Goal: Contribute content: Contribute content

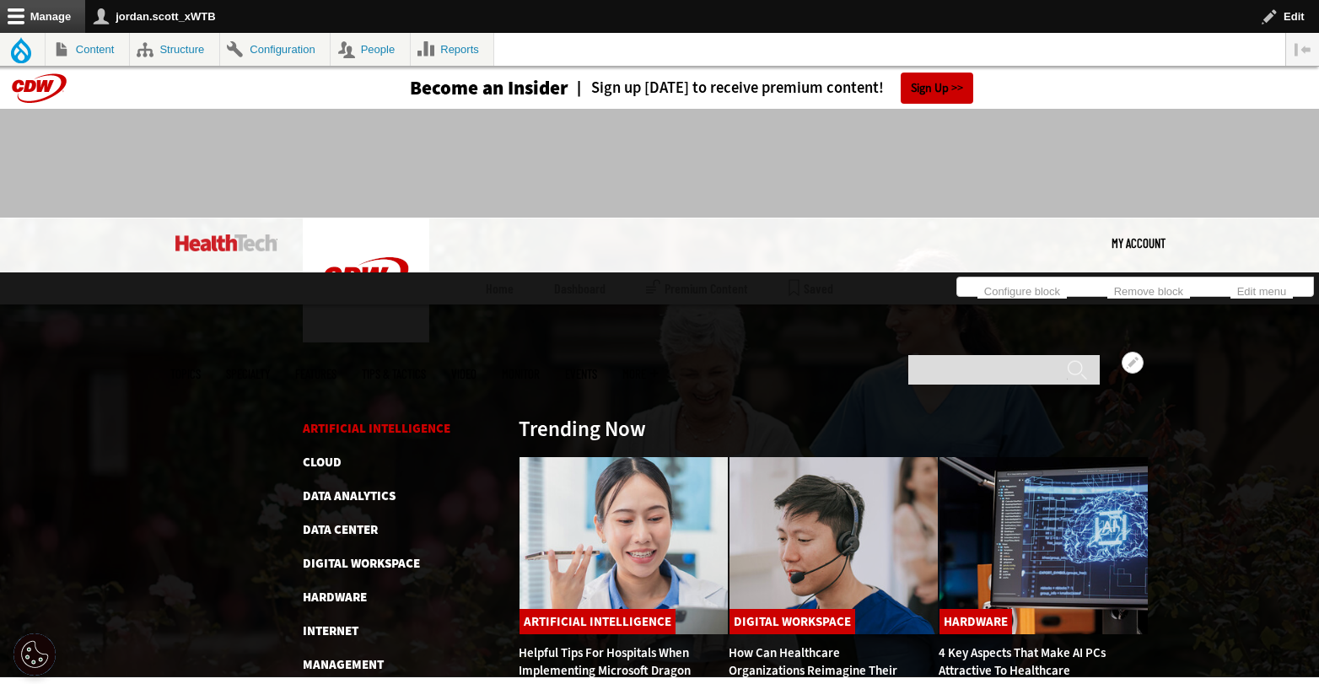
click at [385, 420] on link "Artificial Intelligence" at bounding box center [377, 428] width 148 height 17
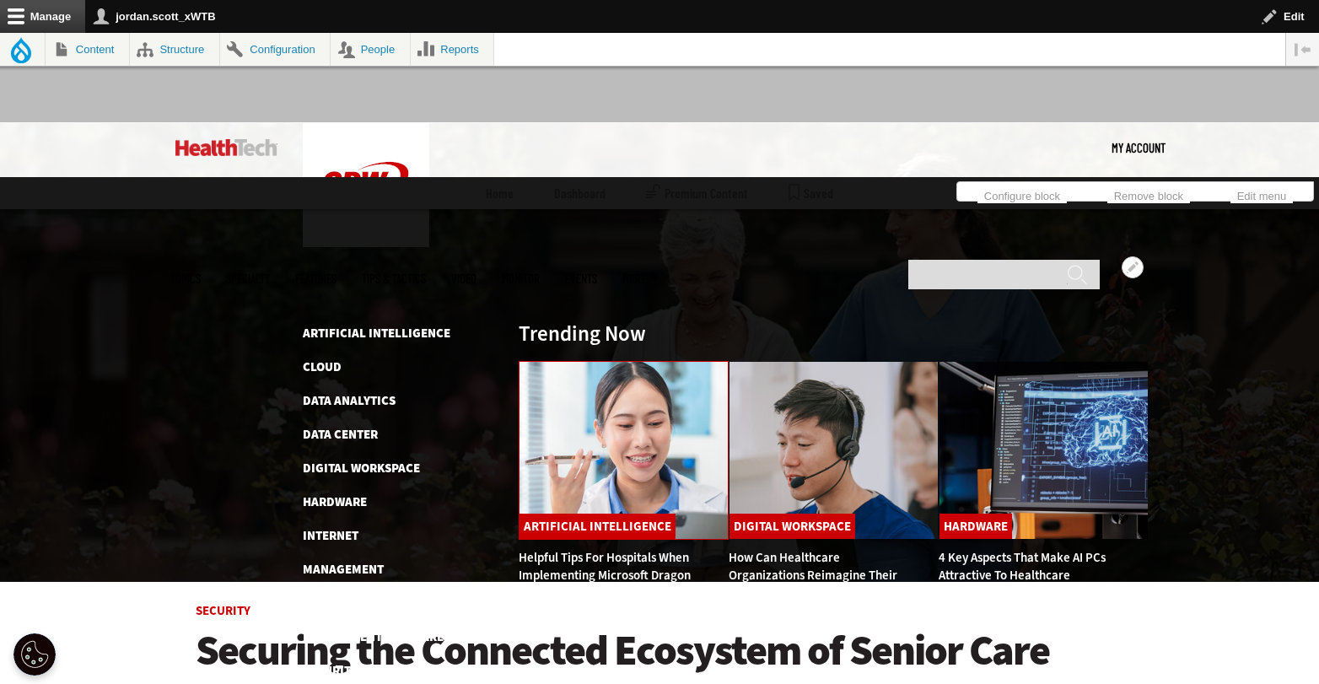
scroll to position [116, 0]
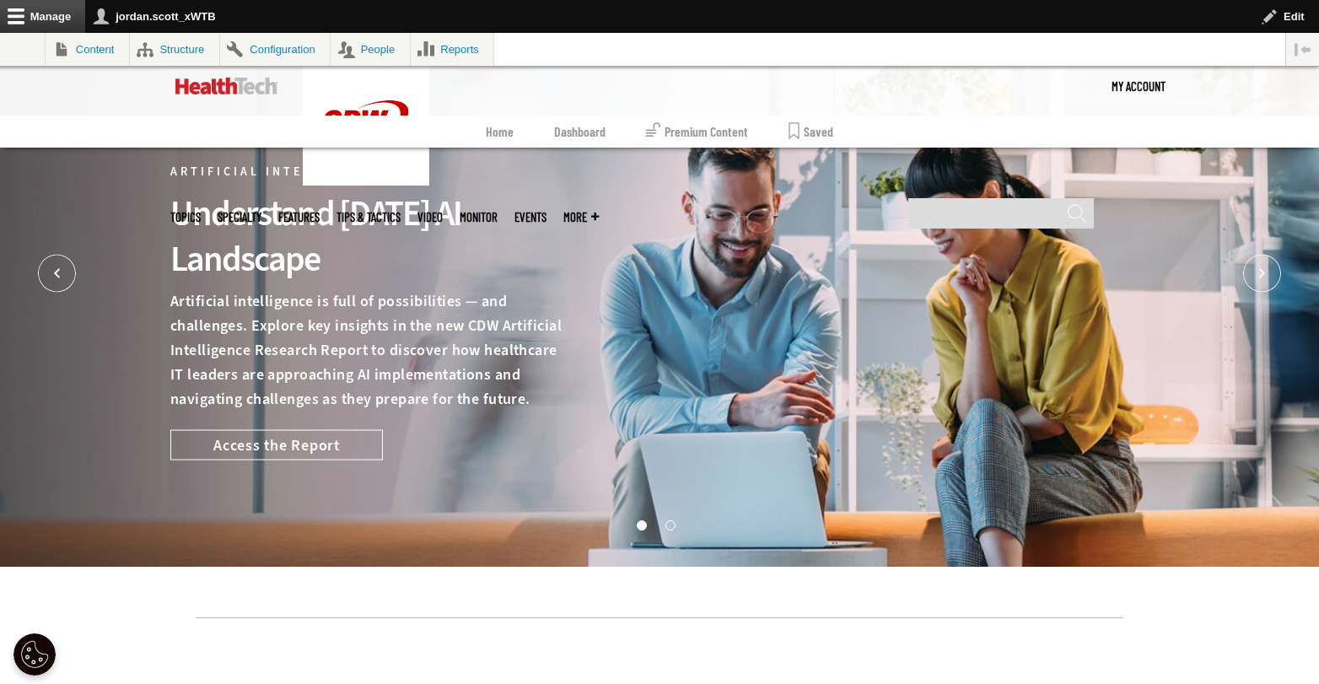
scroll to position [515, 0]
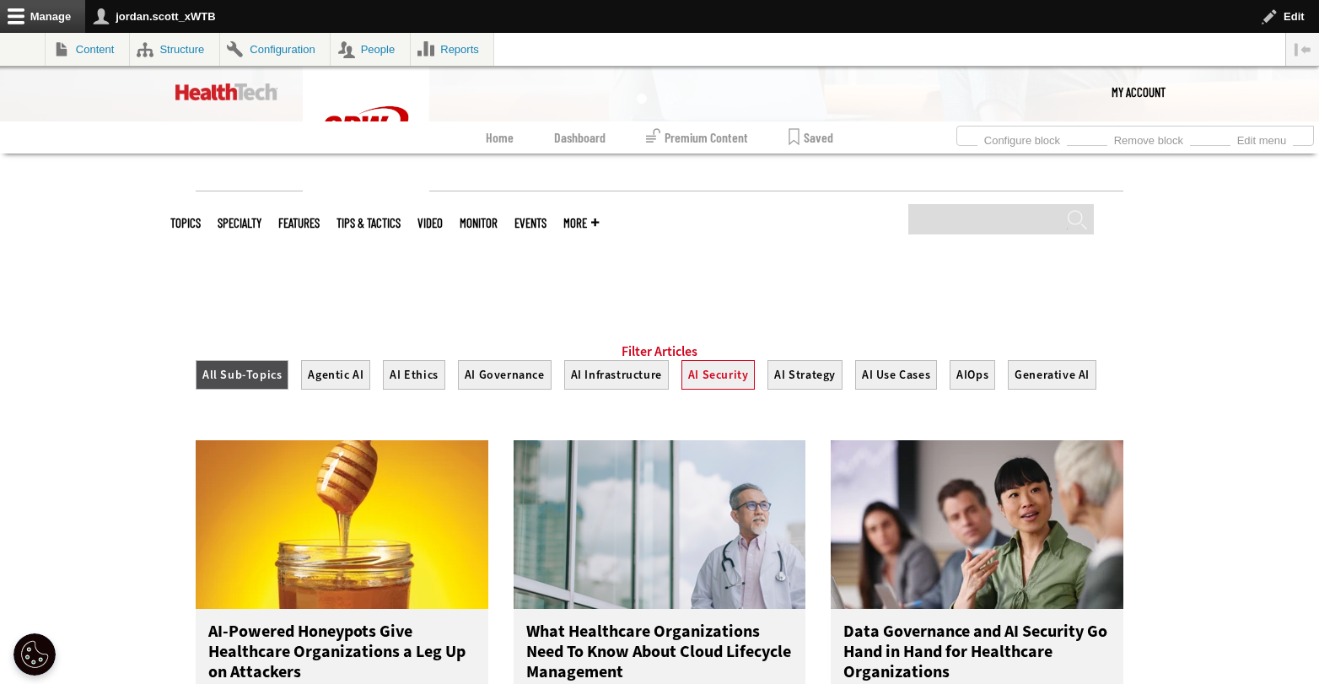
click at [707, 390] on button "AI Security" at bounding box center [718, 375] width 74 height 30
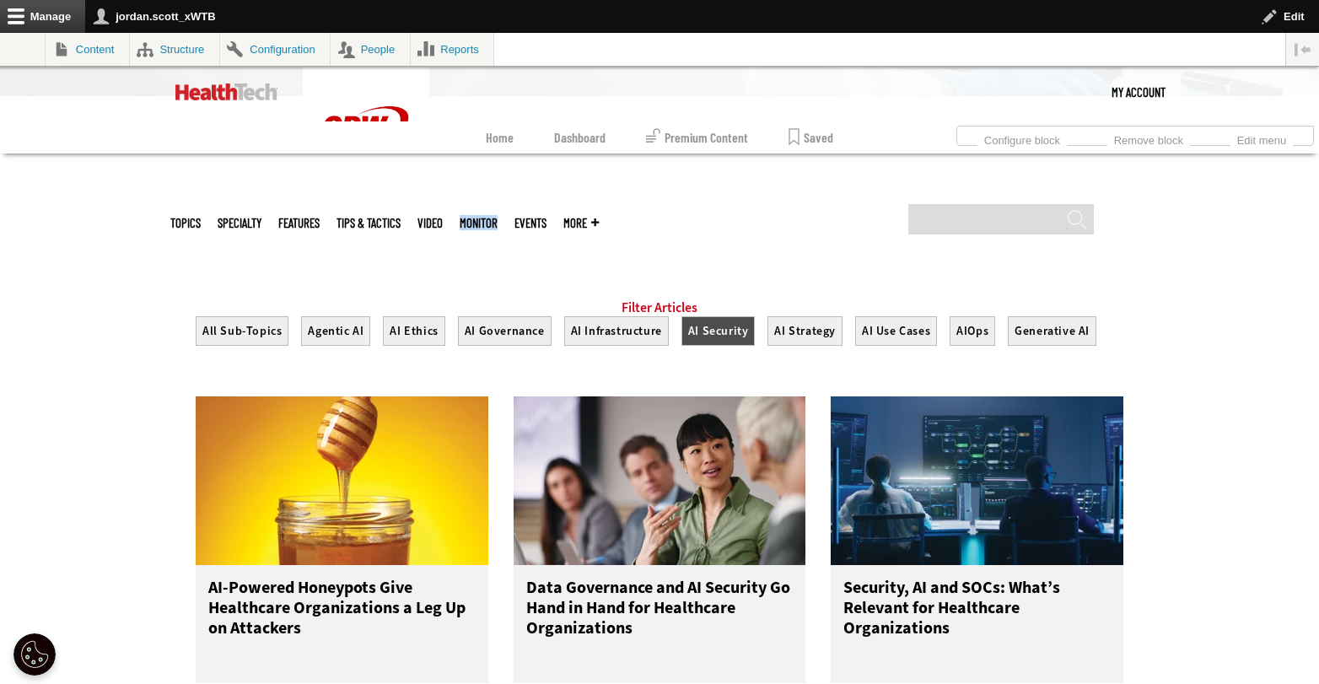
scroll to position [436, 0]
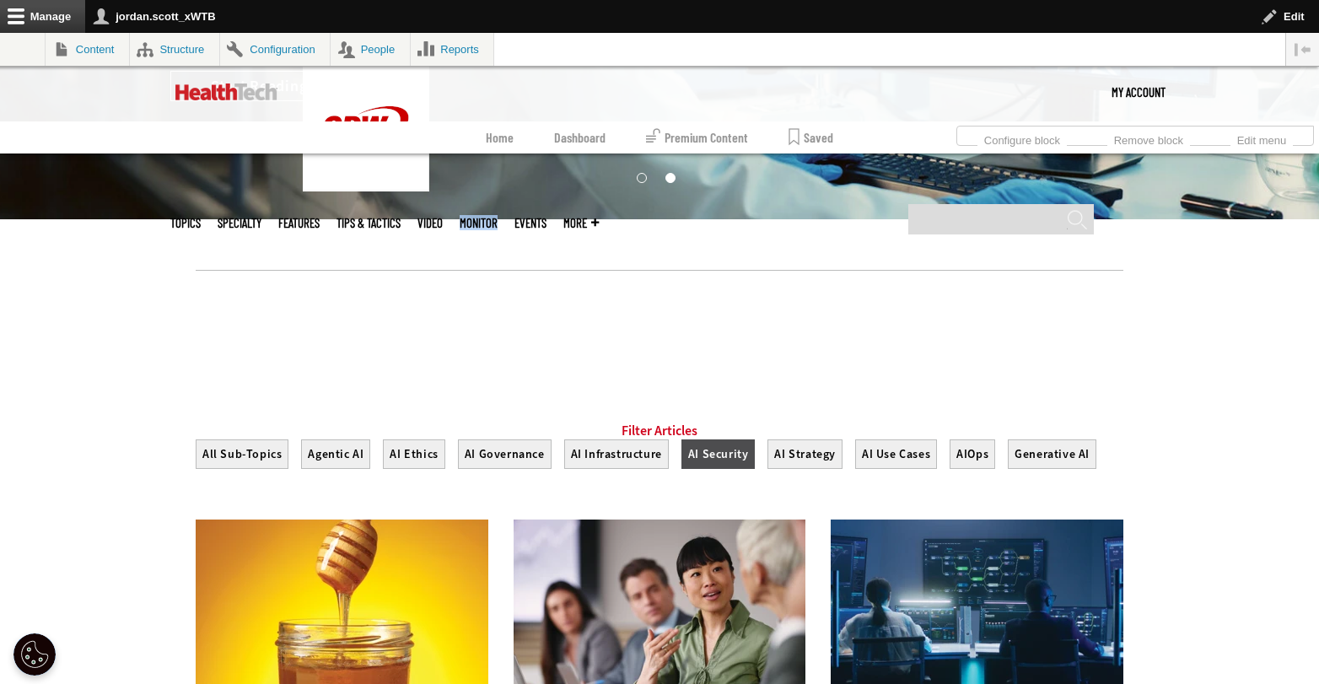
click at [727, 469] on button "AI Security" at bounding box center [718, 454] width 74 height 30
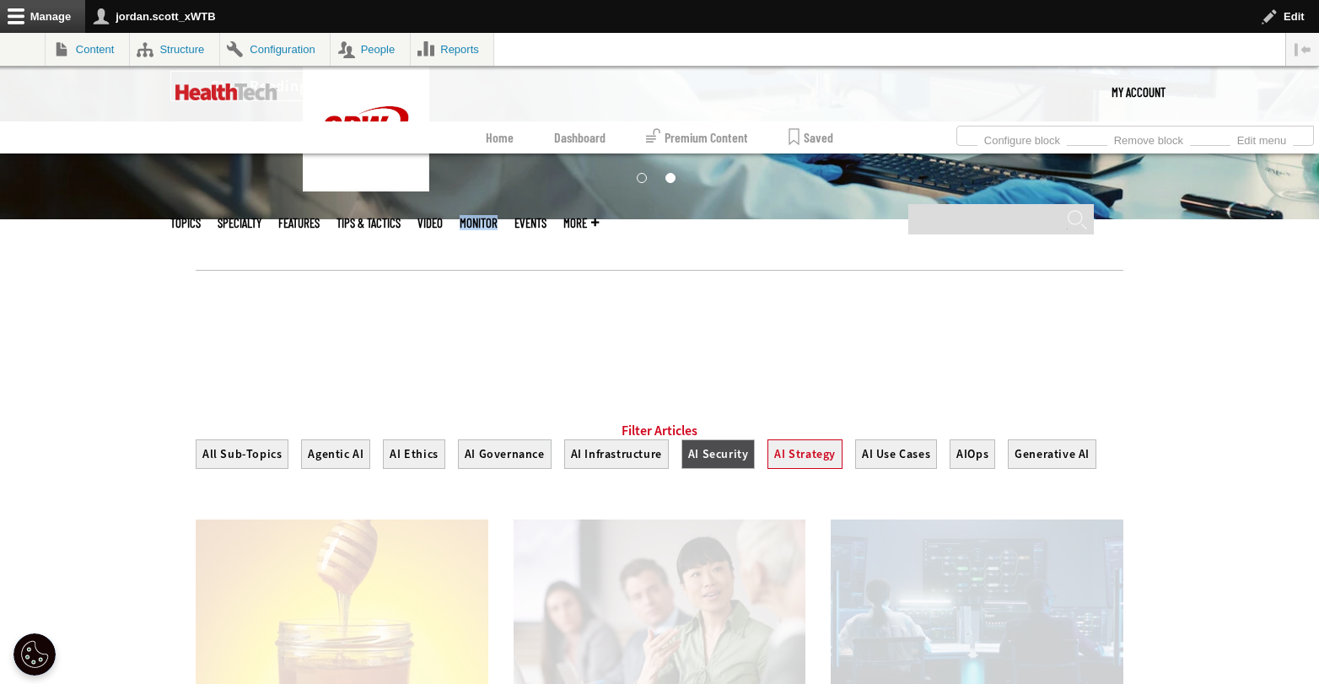
click at [795, 469] on button "AI Strategy" at bounding box center [804, 454] width 75 height 30
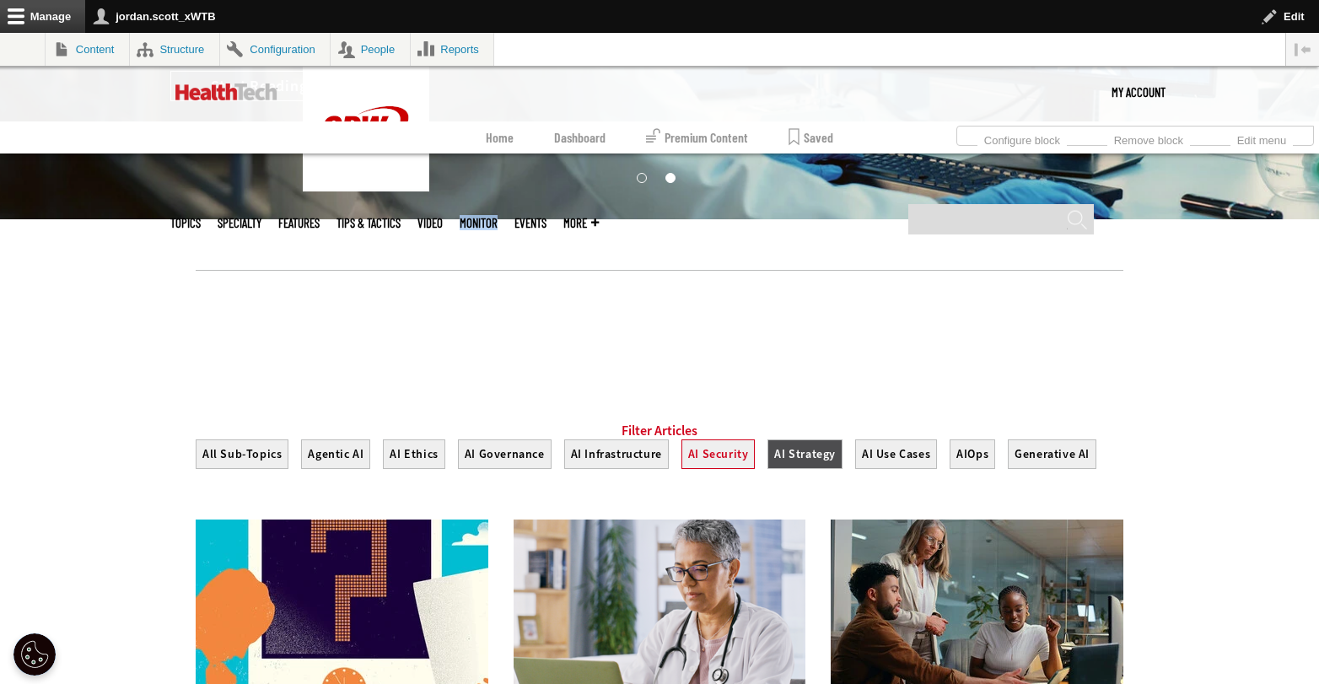
click at [730, 469] on button "AI Security" at bounding box center [718, 454] width 74 height 30
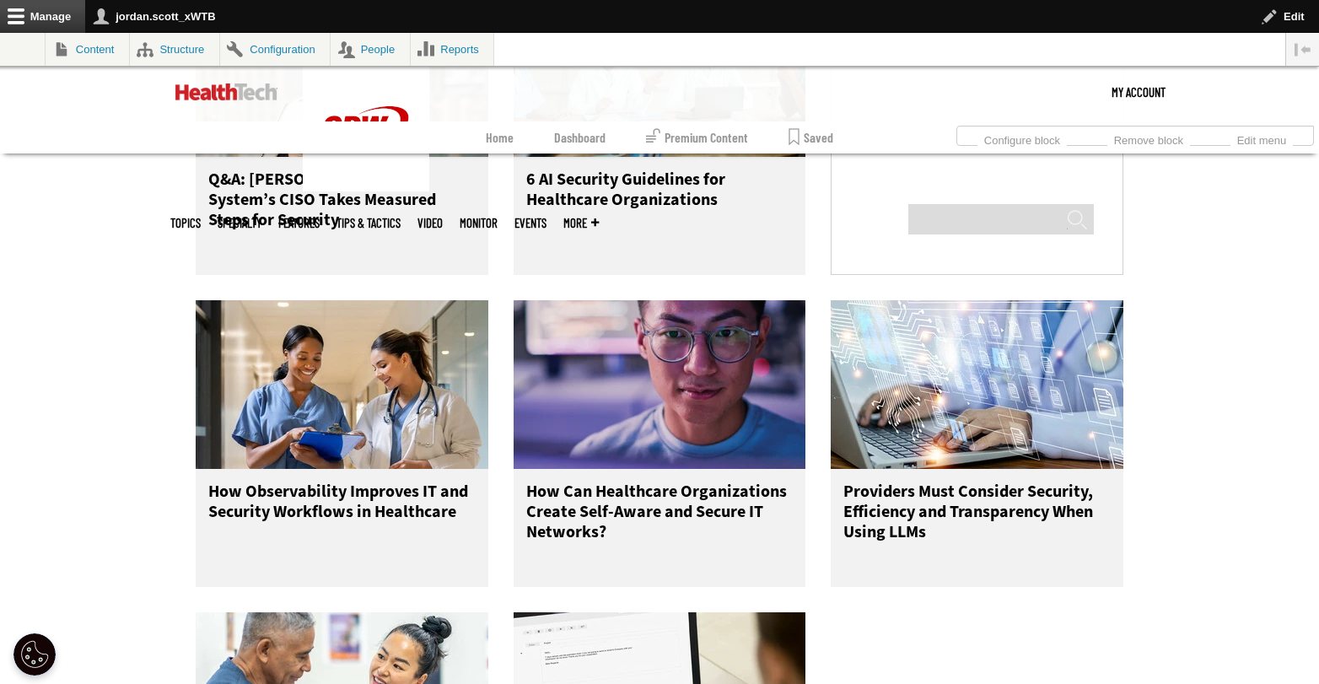
scroll to position [1280, 0]
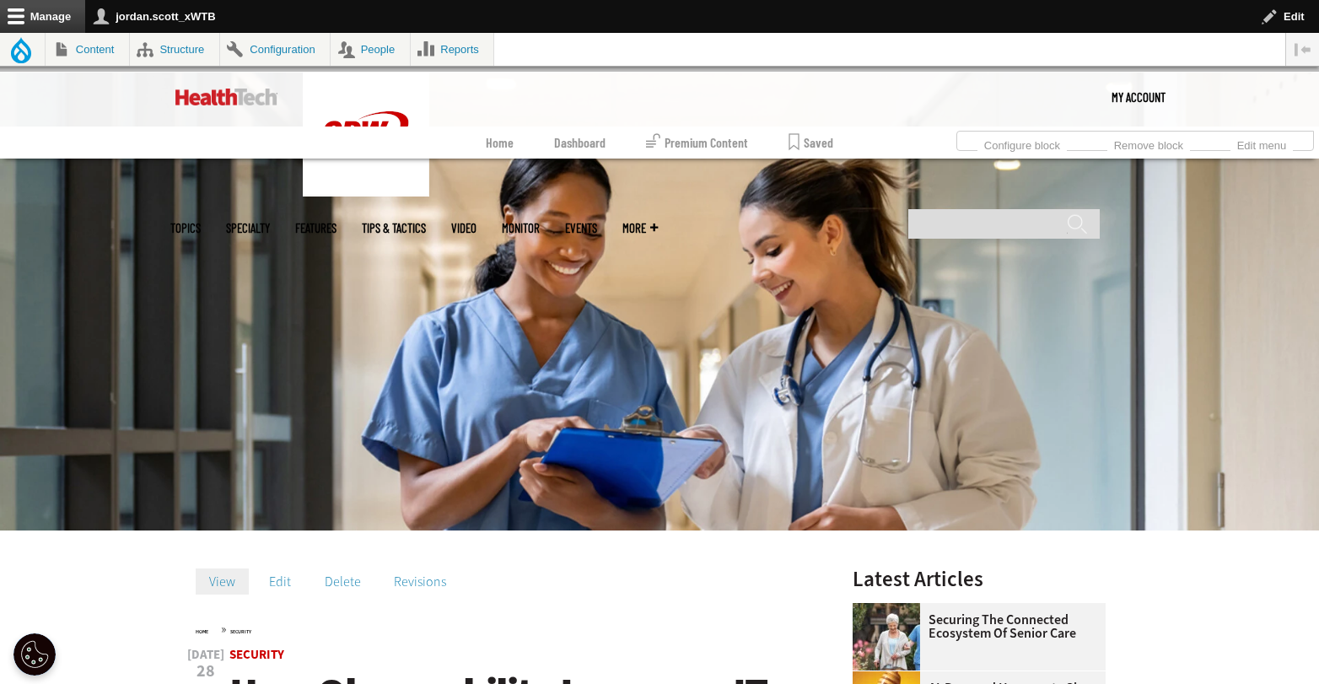
scroll to position [321, 0]
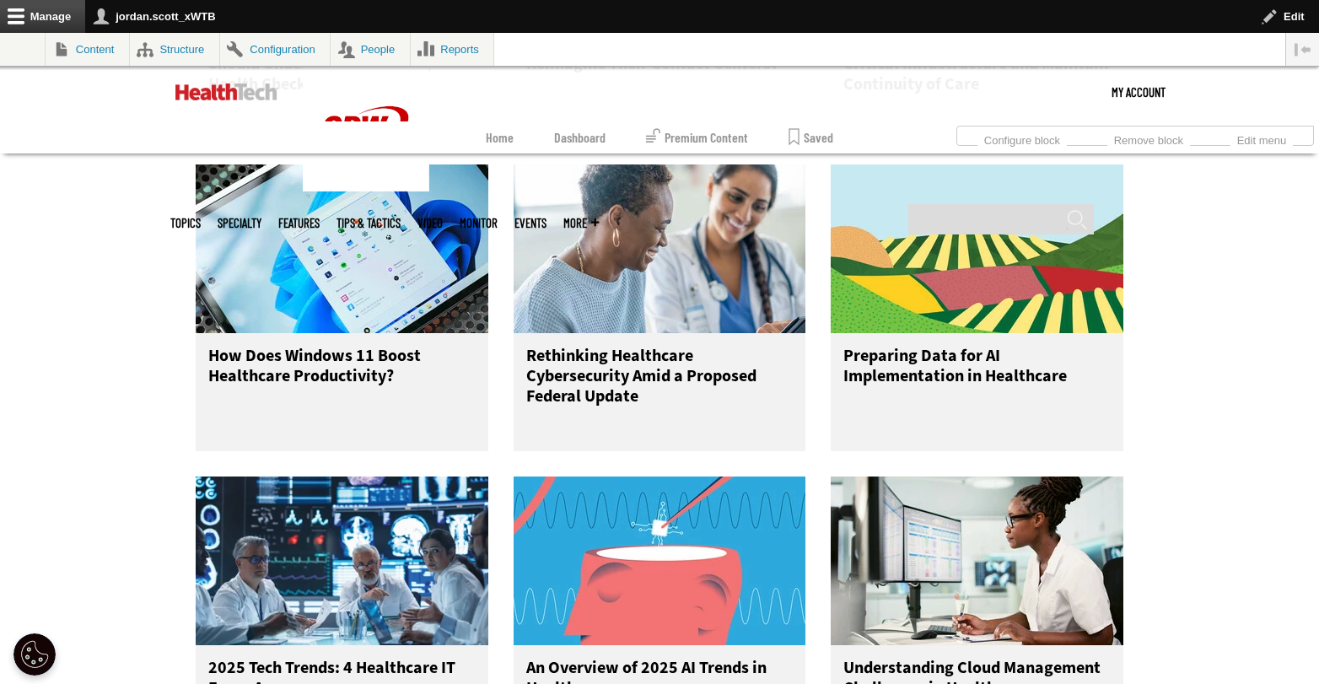
scroll to position [2160, 0]
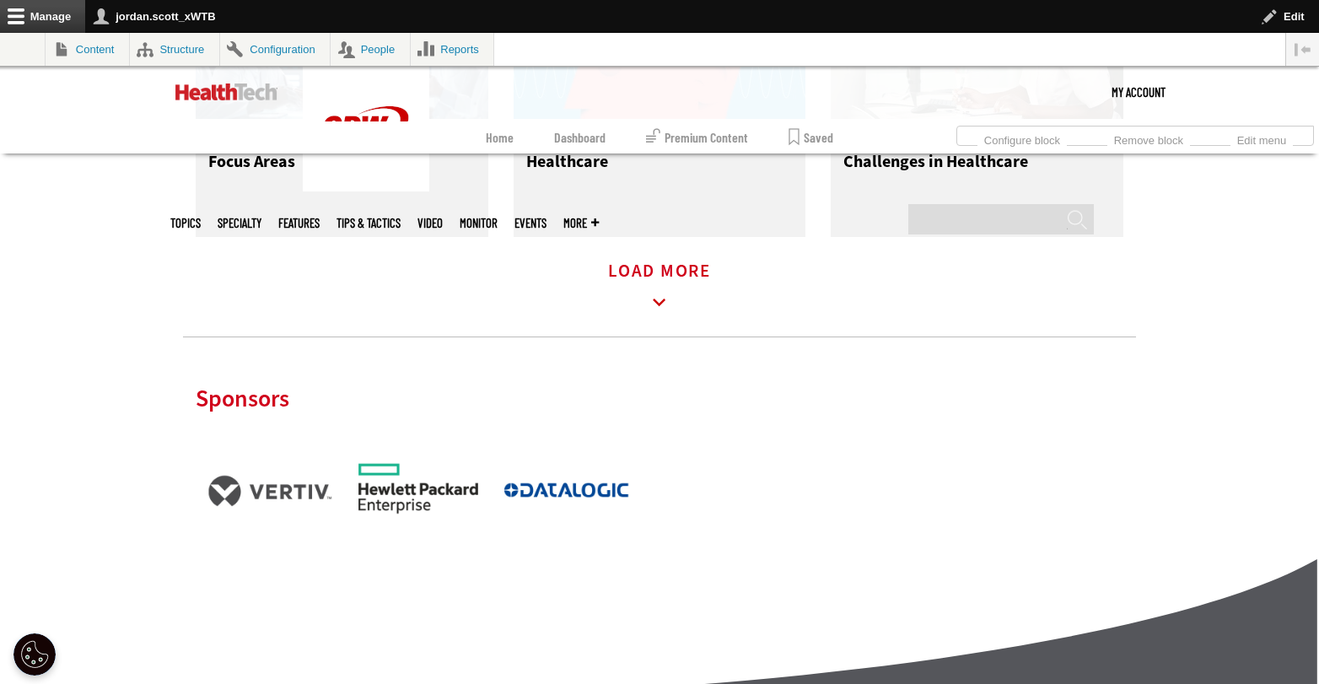
click at [659, 312] on icon at bounding box center [659, 302] width 39 height 39
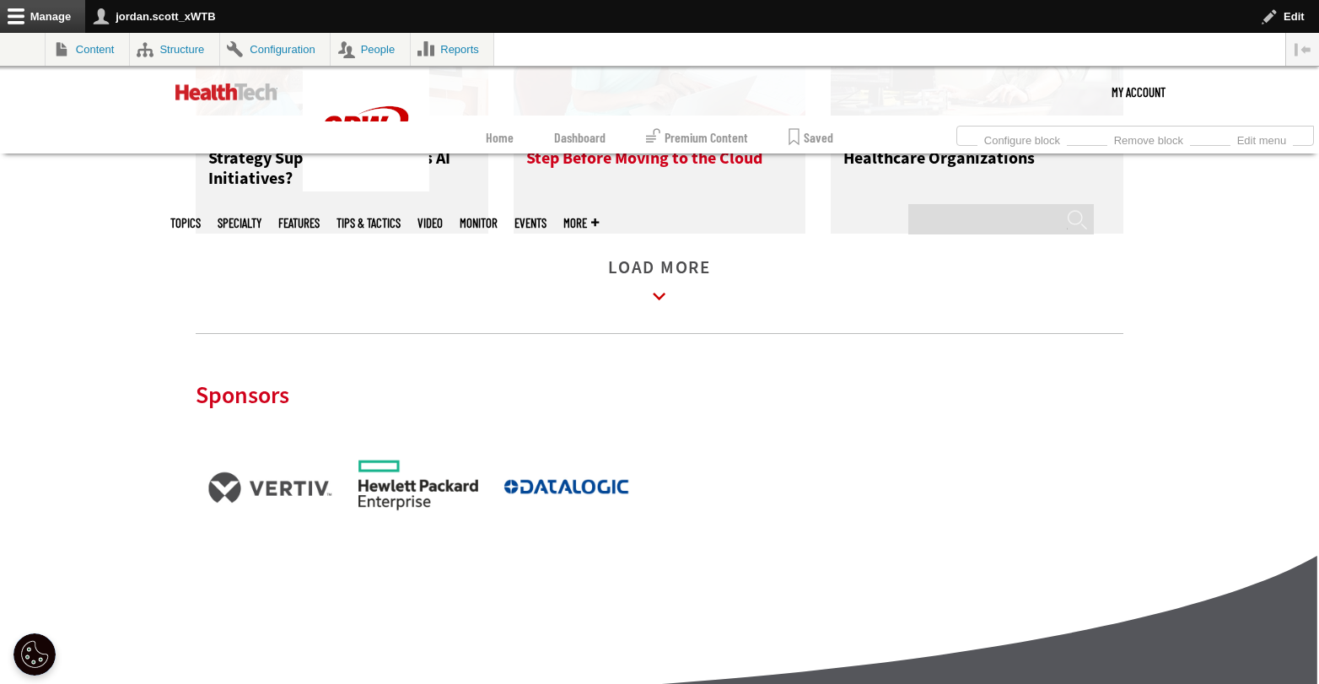
scroll to position [3098, 0]
click at [662, 279] on link "Load More" at bounding box center [659, 285] width 103 height 46
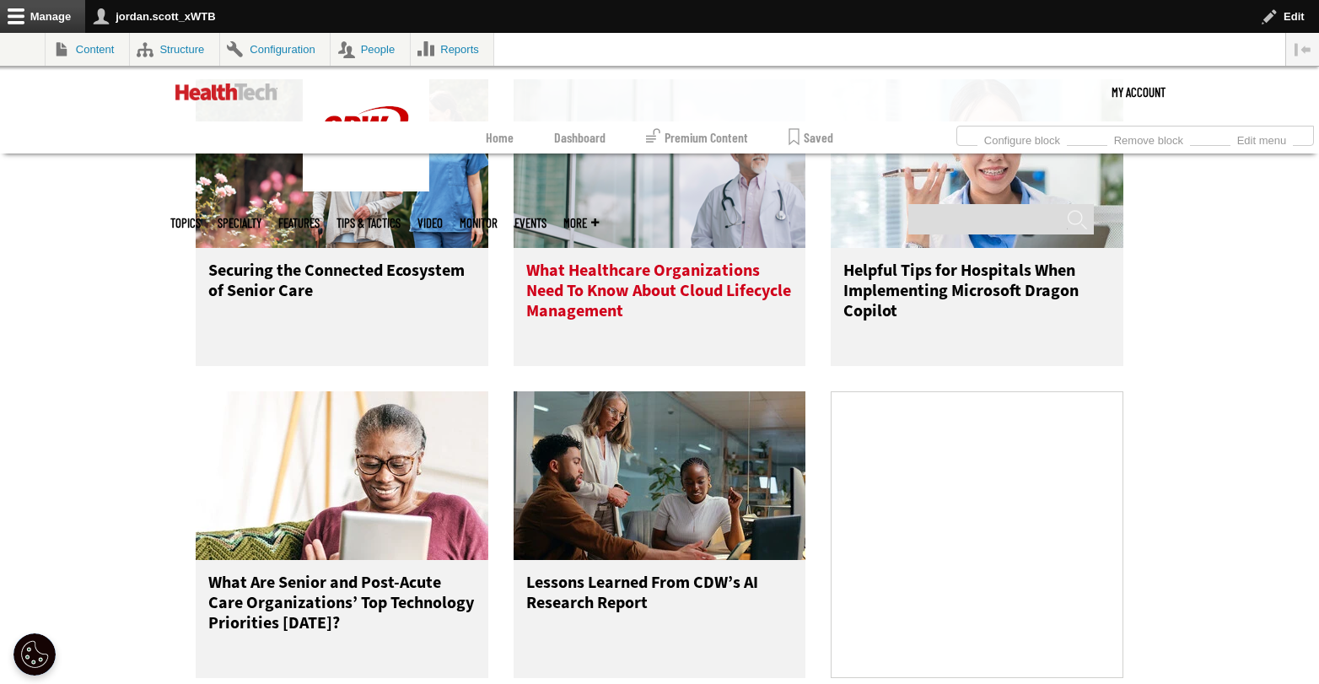
scroll to position [0, 0]
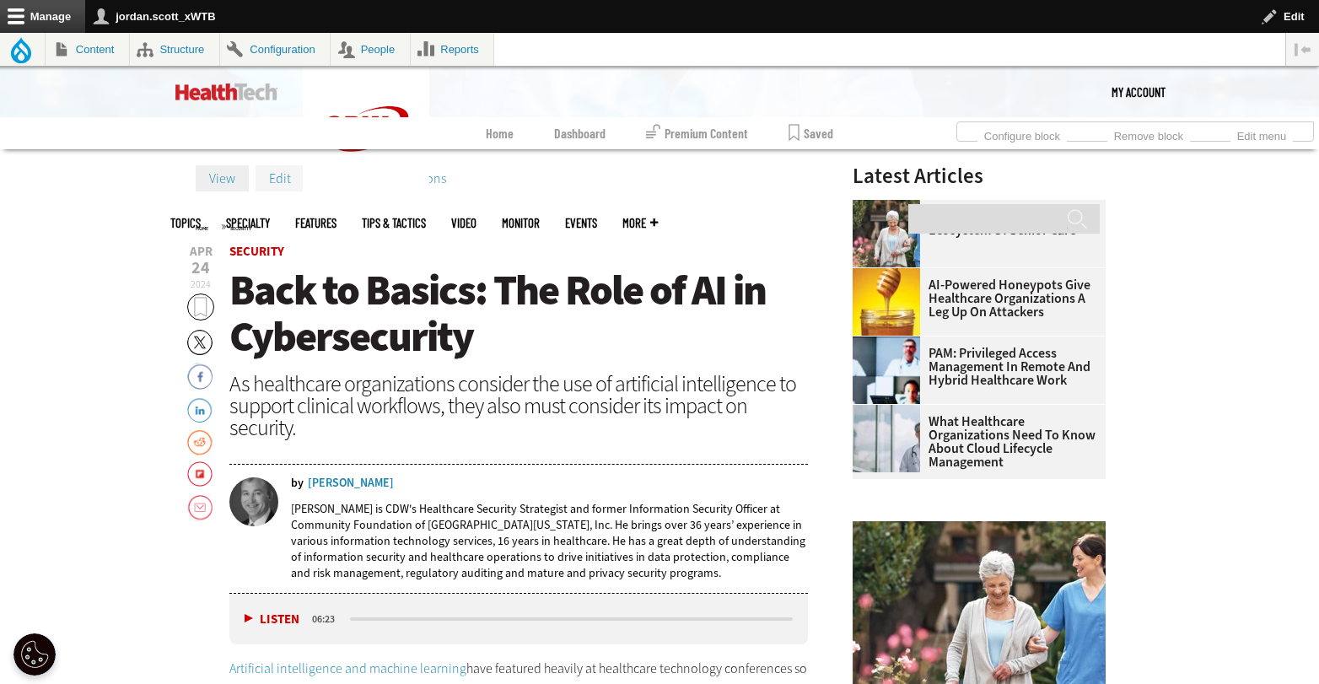
click at [287, 184] on link "Edit" at bounding box center [280, 177] width 49 height 25
click at [1007, 204] on input "Search" at bounding box center [1003, 219] width 191 height 30
type input "********"
click at [1067, 208] on input "******" at bounding box center [1077, 225] width 20 height 34
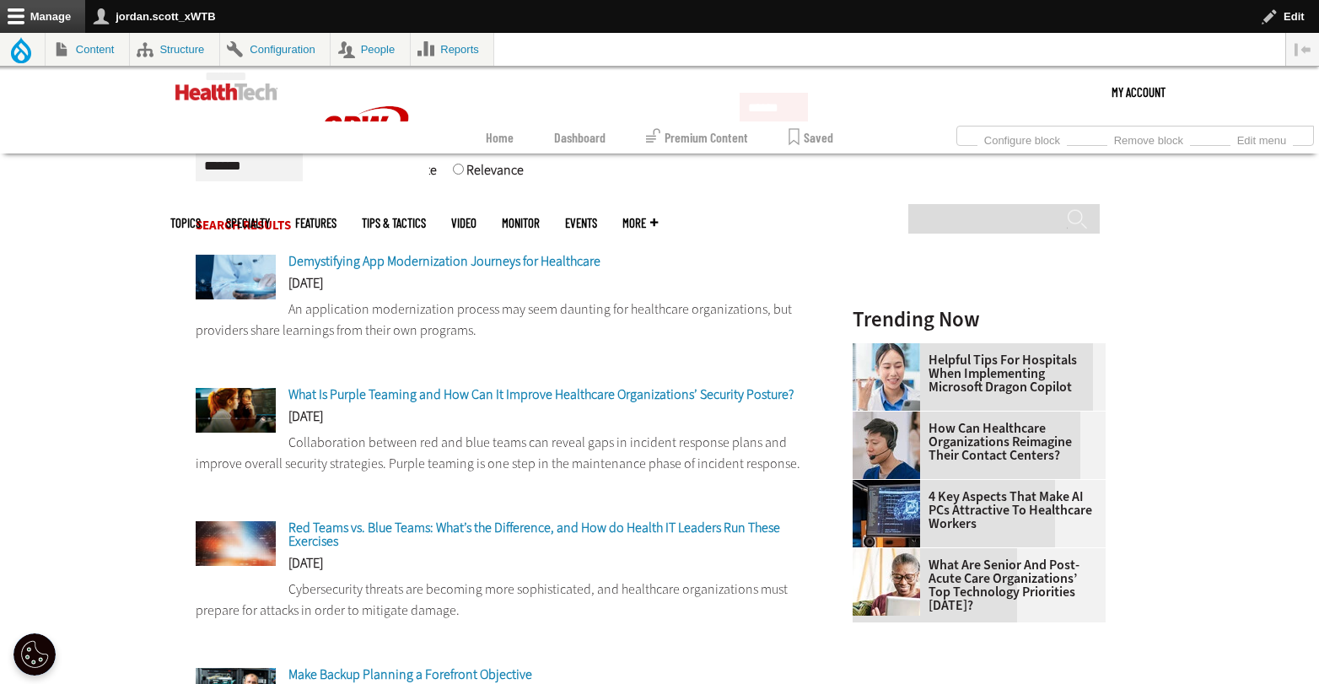
scroll to position [385, 0]
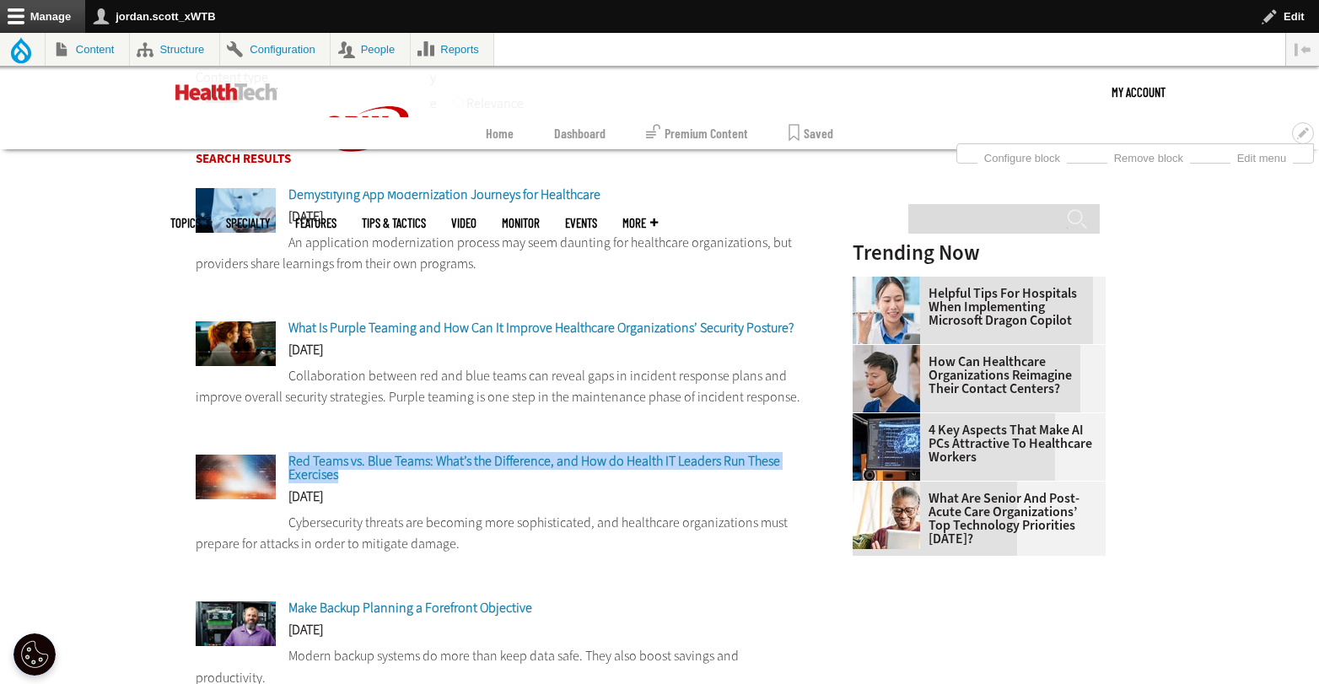
click at [568, 137] on link "Dashboard" at bounding box center [579, 133] width 51 height 32
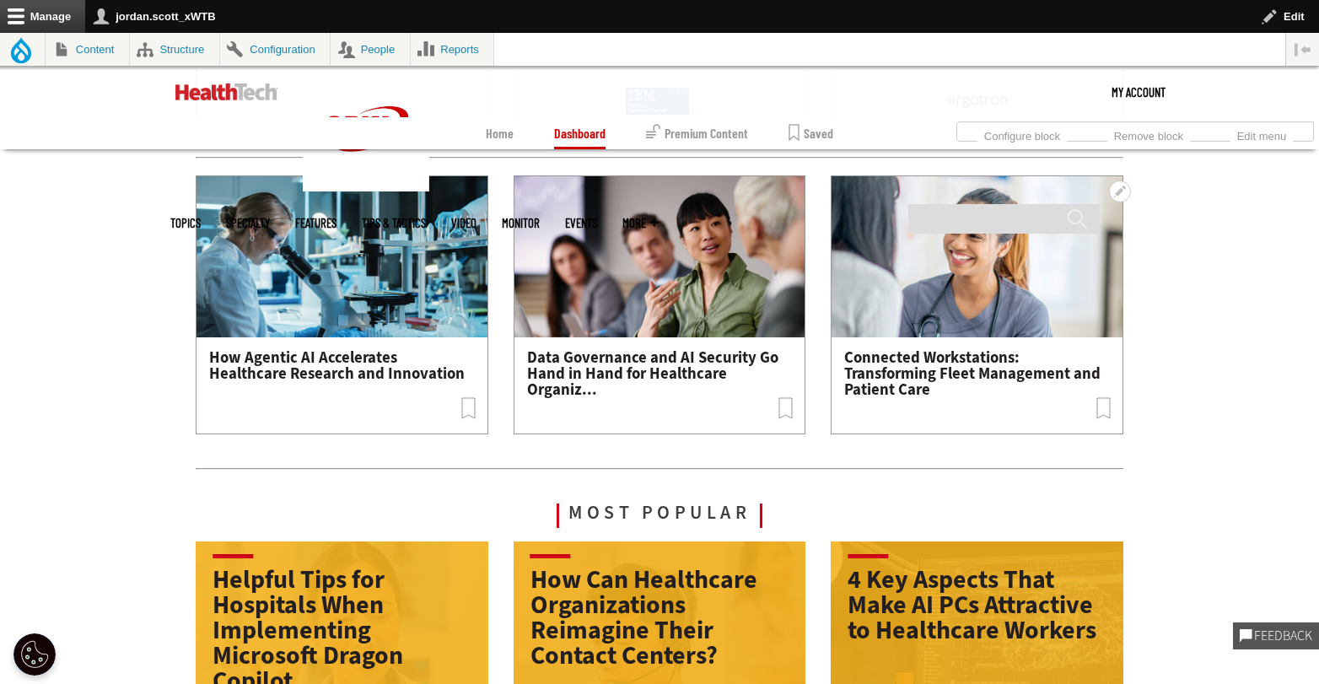
scroll to position [2244, 0]
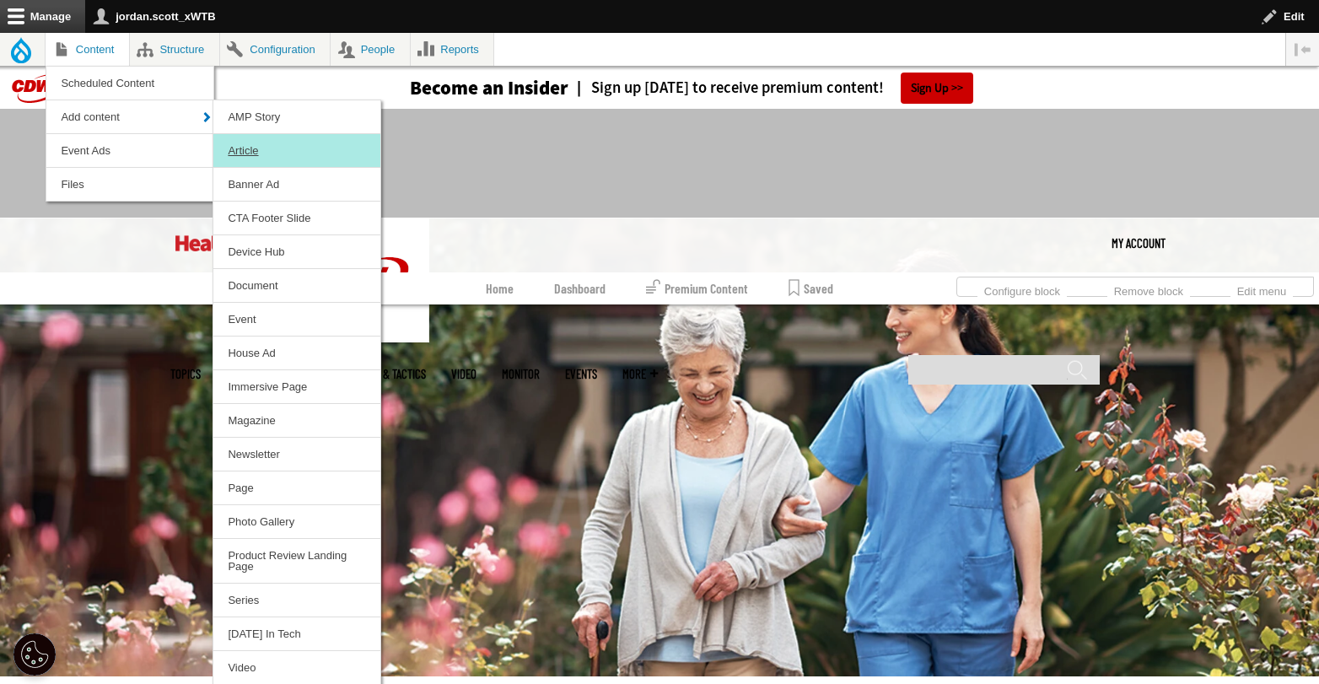
click at [250, 137] on link "Article" at bounding box center [296, 150] width 167 height 33
